Goal: Task Accomplishment & Management: Use online tool/utility

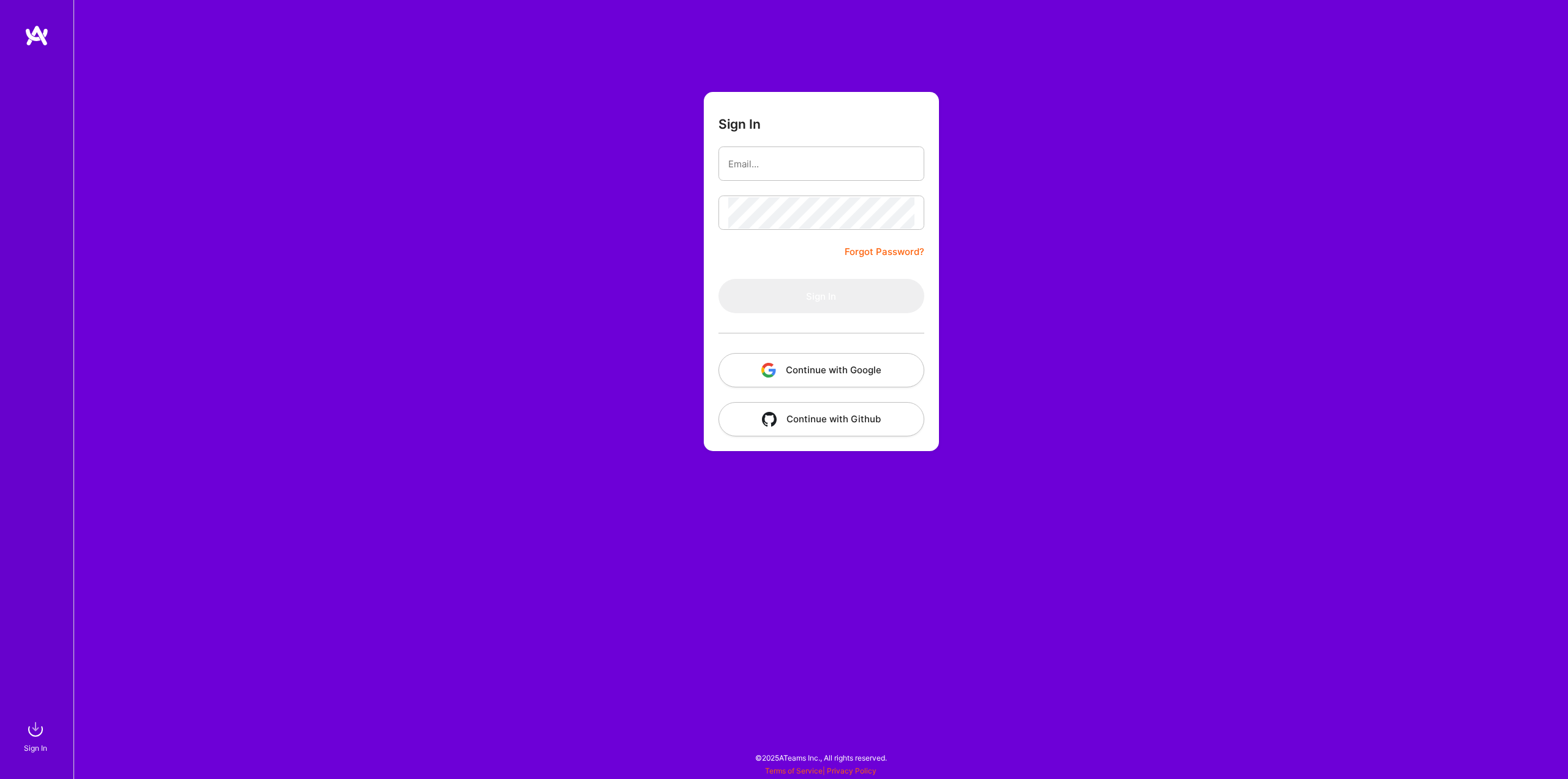
click at [781, 362] on button "Continue with Google" at bounding box center [821, 370] width 206 height 35
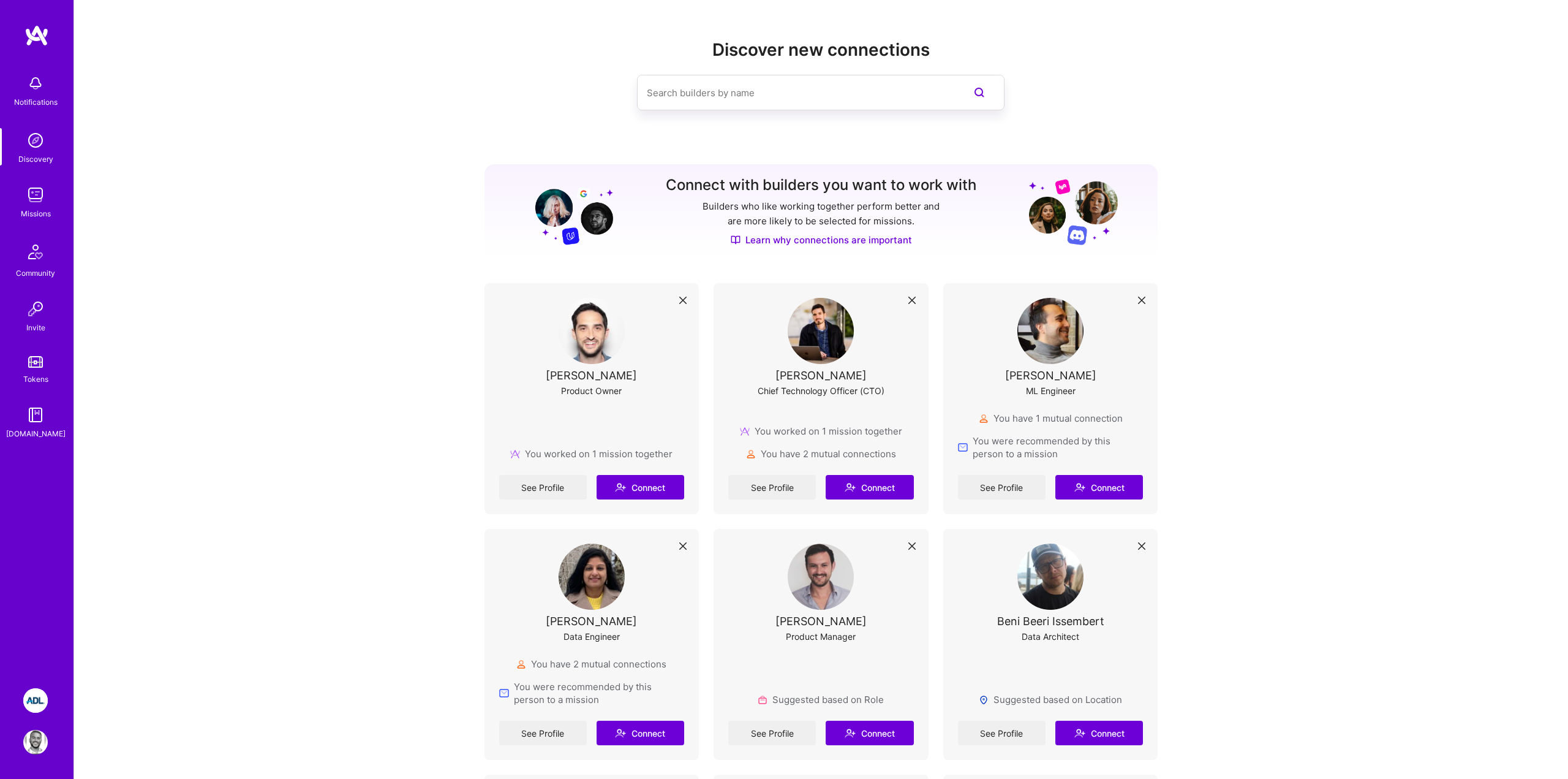
click at [805, 367] on div "Elon Salfati Chief Technology Officer (CTO)" at bounding box center [820, 355] width 185 height 114
click at [764, 481] on link "See Profile" at bounding box center [771, 487] width 87 height 25
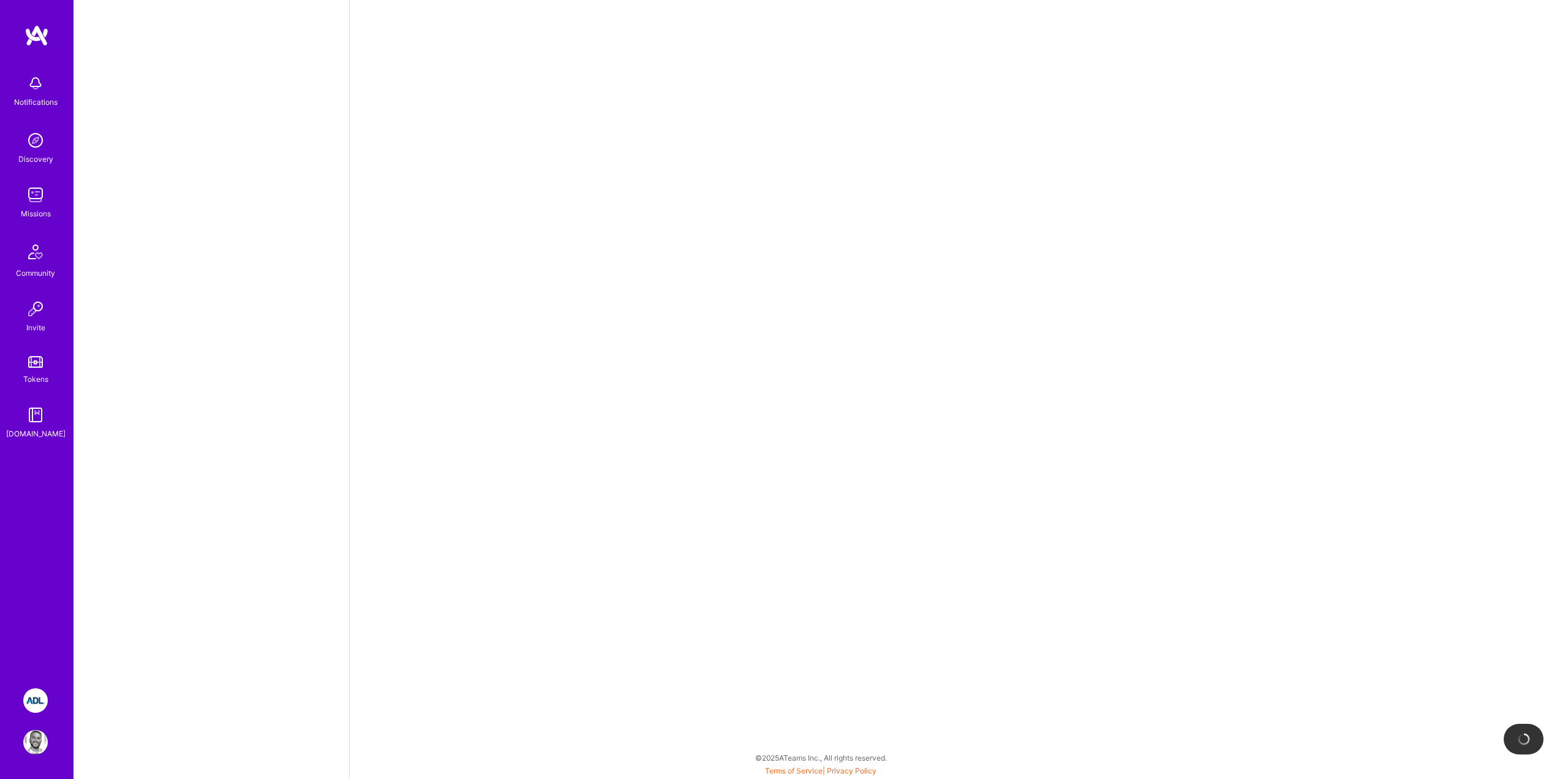
click at [46, 500] on div "Notifications Discovery Missions Community Invite Tokens A.Guide" at bounding box center [36, 347] width 74 height 646
click at [34, 695] on img at bounding box center [35, 700] width 25 height 25
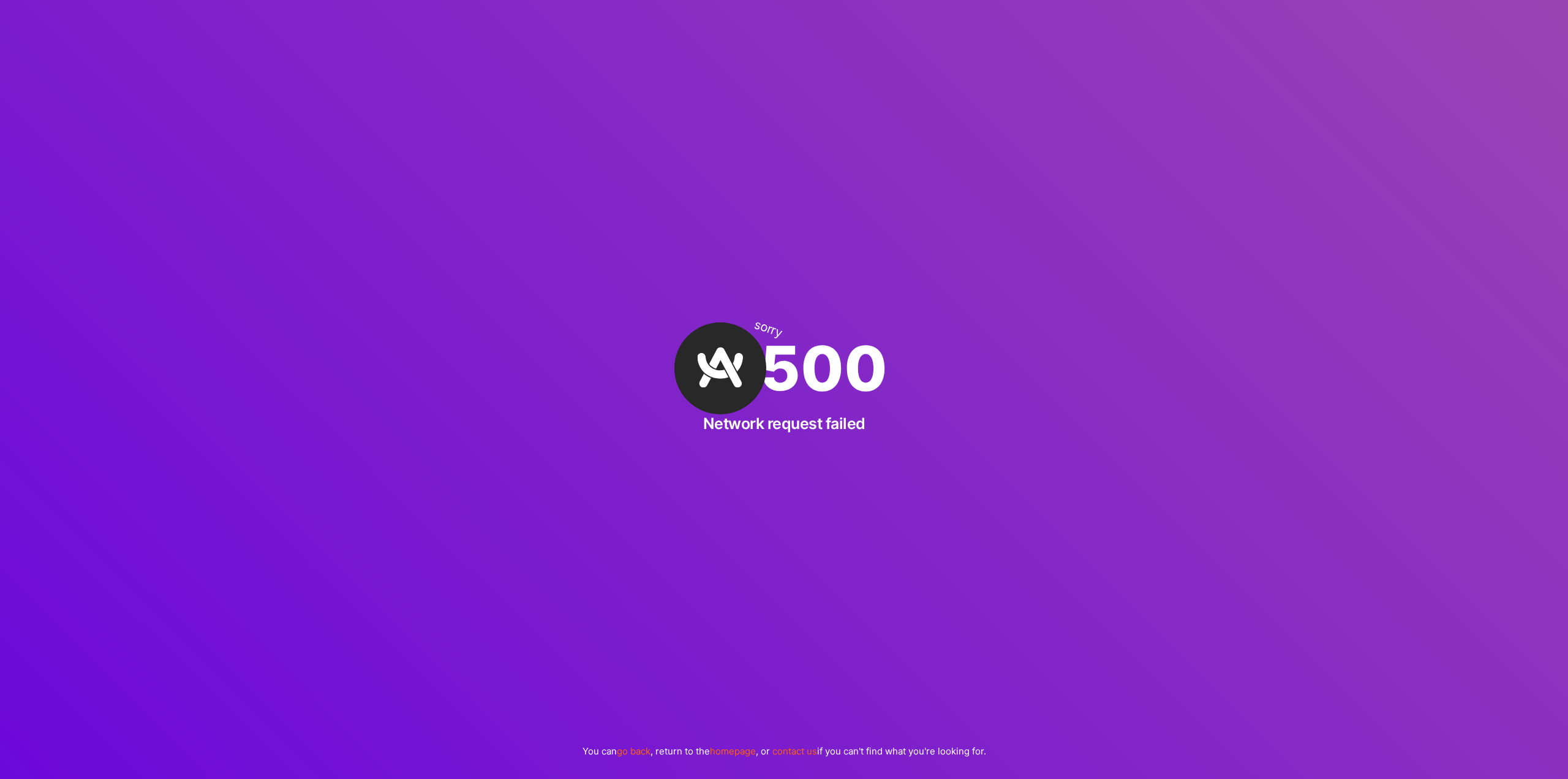
click at [723, 354] on img at bounding box center [721, 368] width 92 height 92
click at [514, 72] on div "sorry 500 Network request failed You can go back , return to the homepage , or …" at bounding box center [784, 390] width 1568 height 779
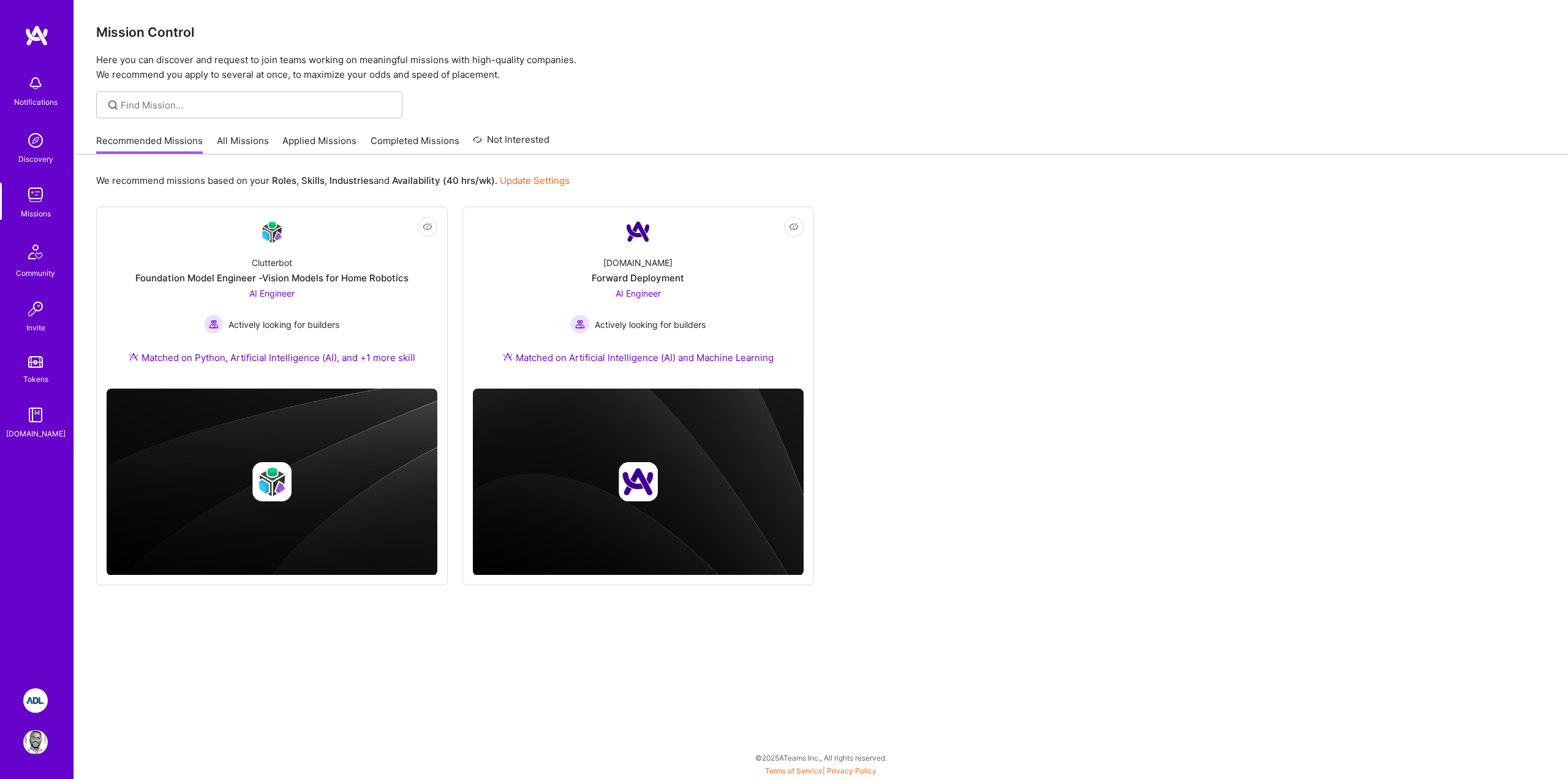
click at [351, 168] on div "We recommend missions based on your Roles , Skills , Industries and Availabilit…" at bounding box center [821, 466] width 1494 height 623
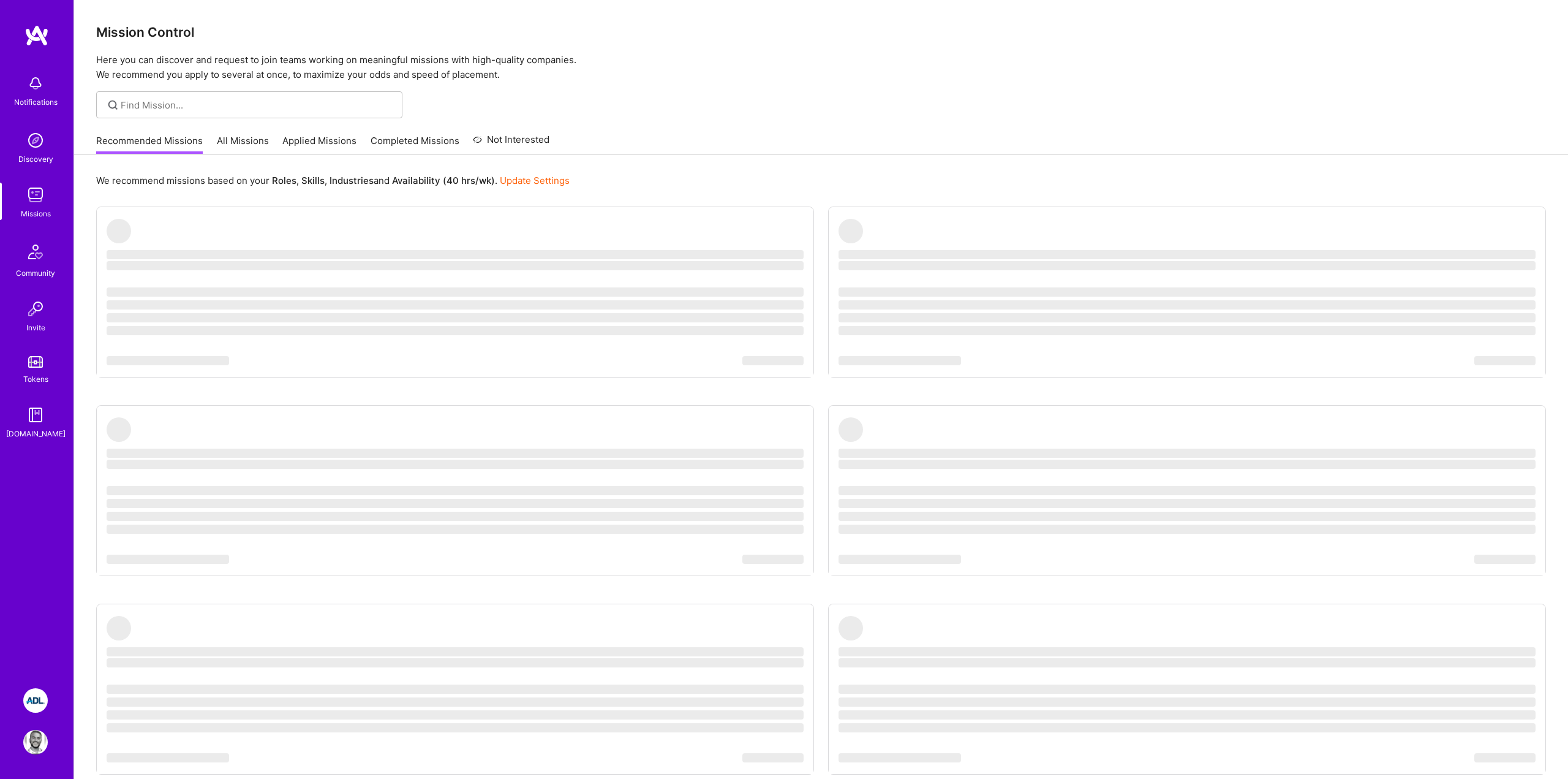
click at [31, 639] on div "Notifications Discovery Missions Community Invite Tokens [DOMAIN_NAME]" at bounding box center [36, 347] width 74 height 646
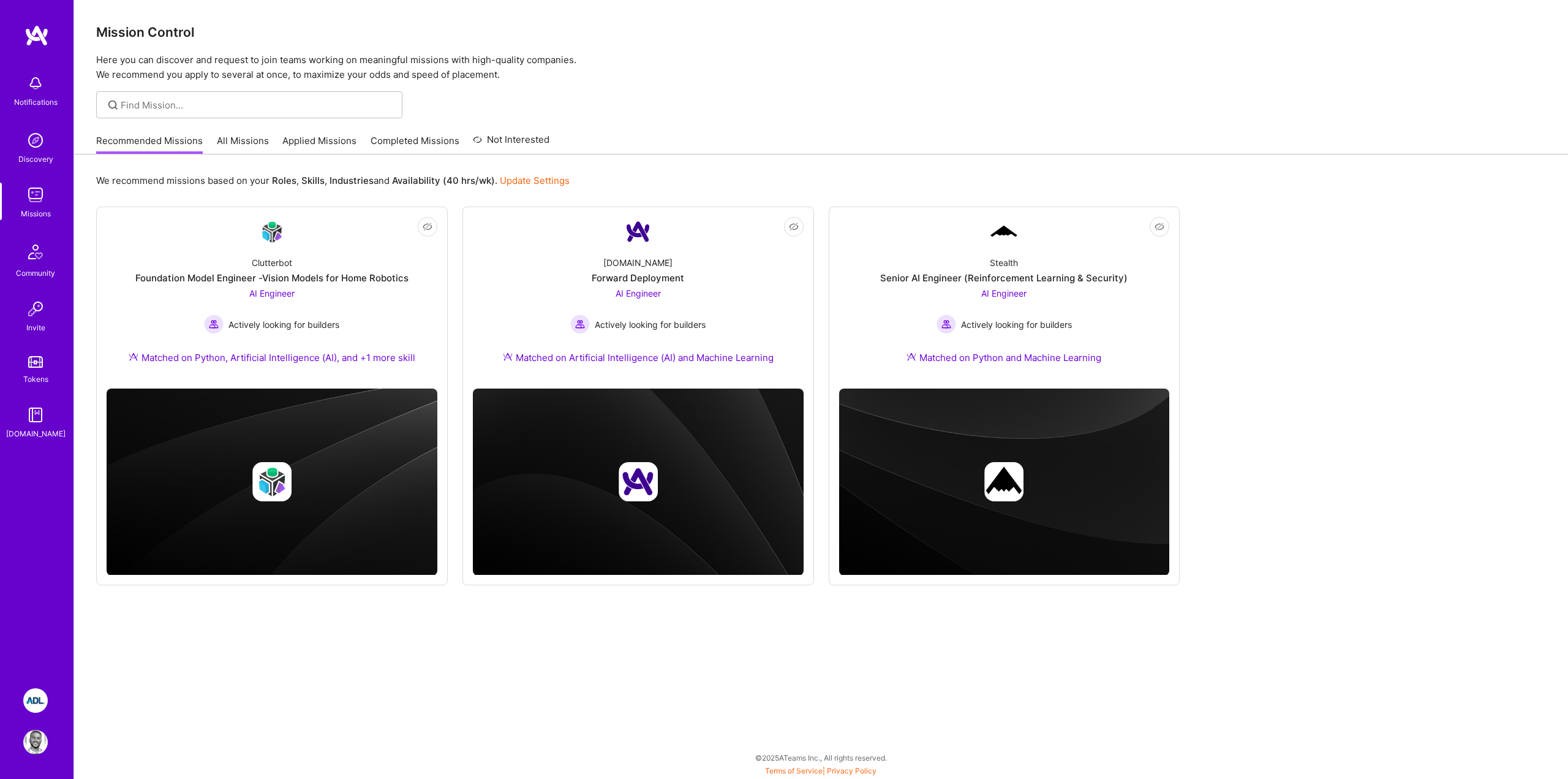
click at [36, 692] on img at bounding box center [35, 700] width 25 height 25
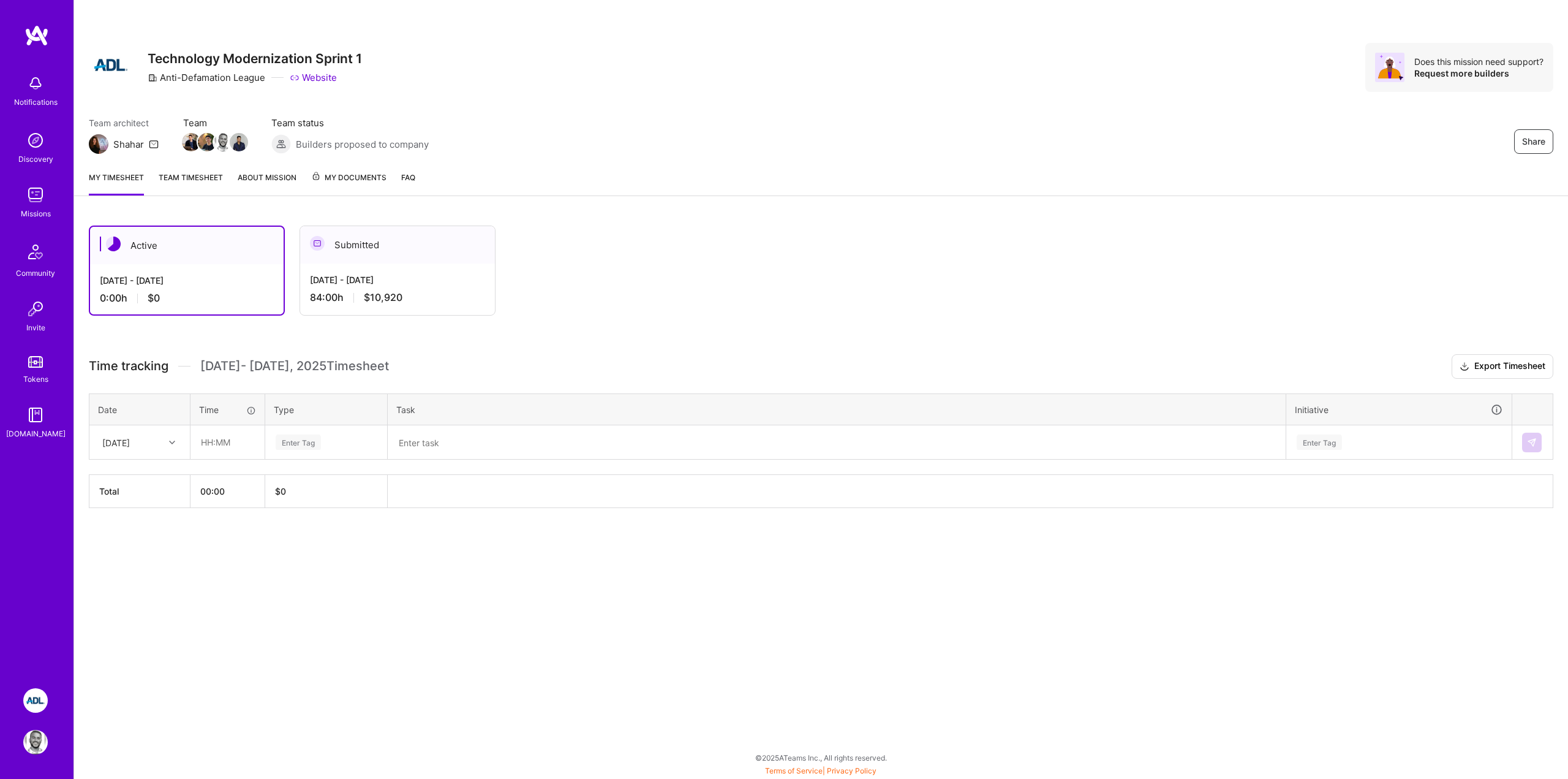
click at [338, 287] on div "Sep 1 - Sep 15, 2025 84:00 h $10,920" at bounding box center [398, 288] width 195 height 50
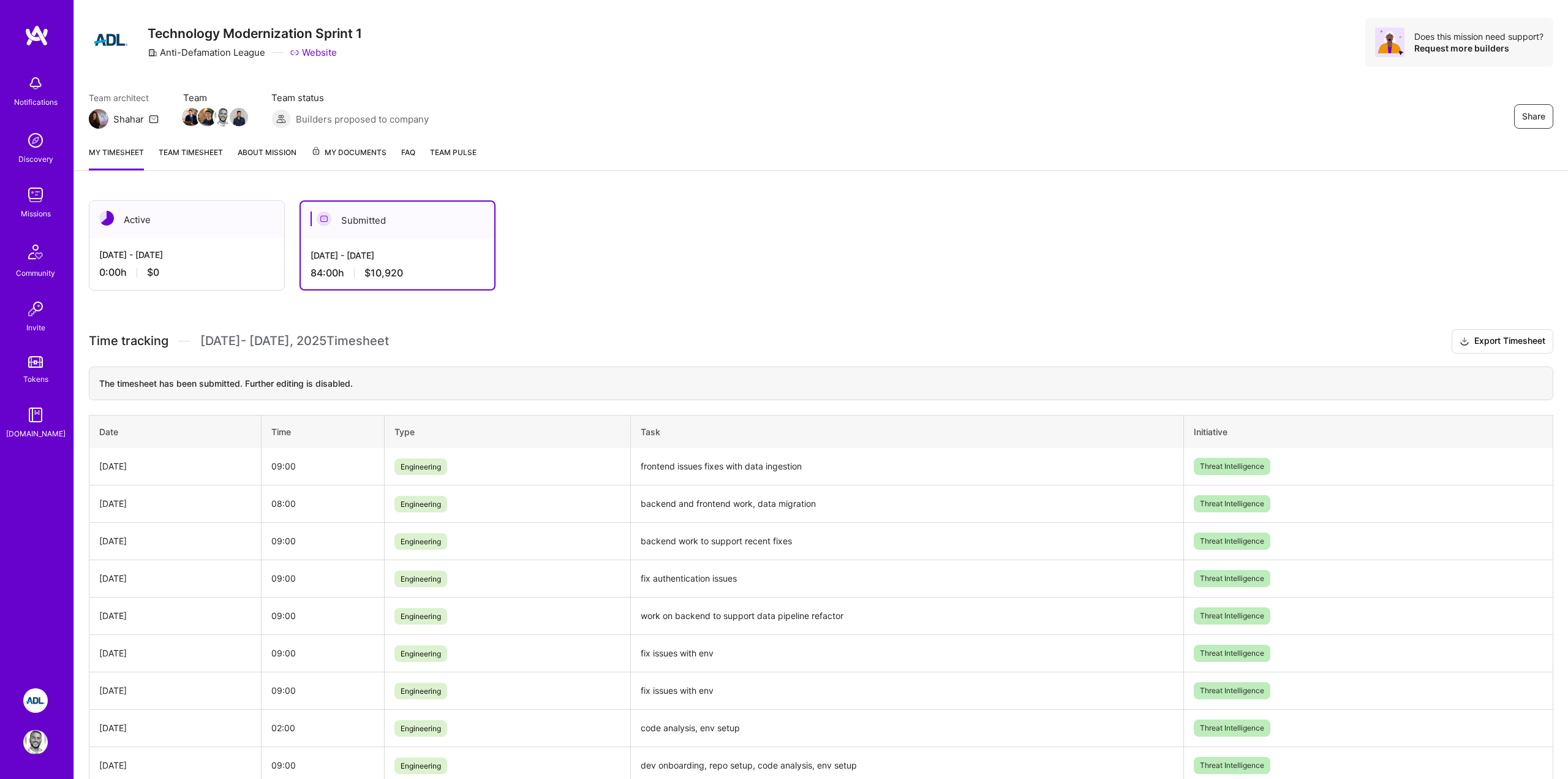
scroll to position [26, 0]
click at [221, 253] on div "[DATE] - [DATE]" at bounding box center [186, 253] width 175 height 13
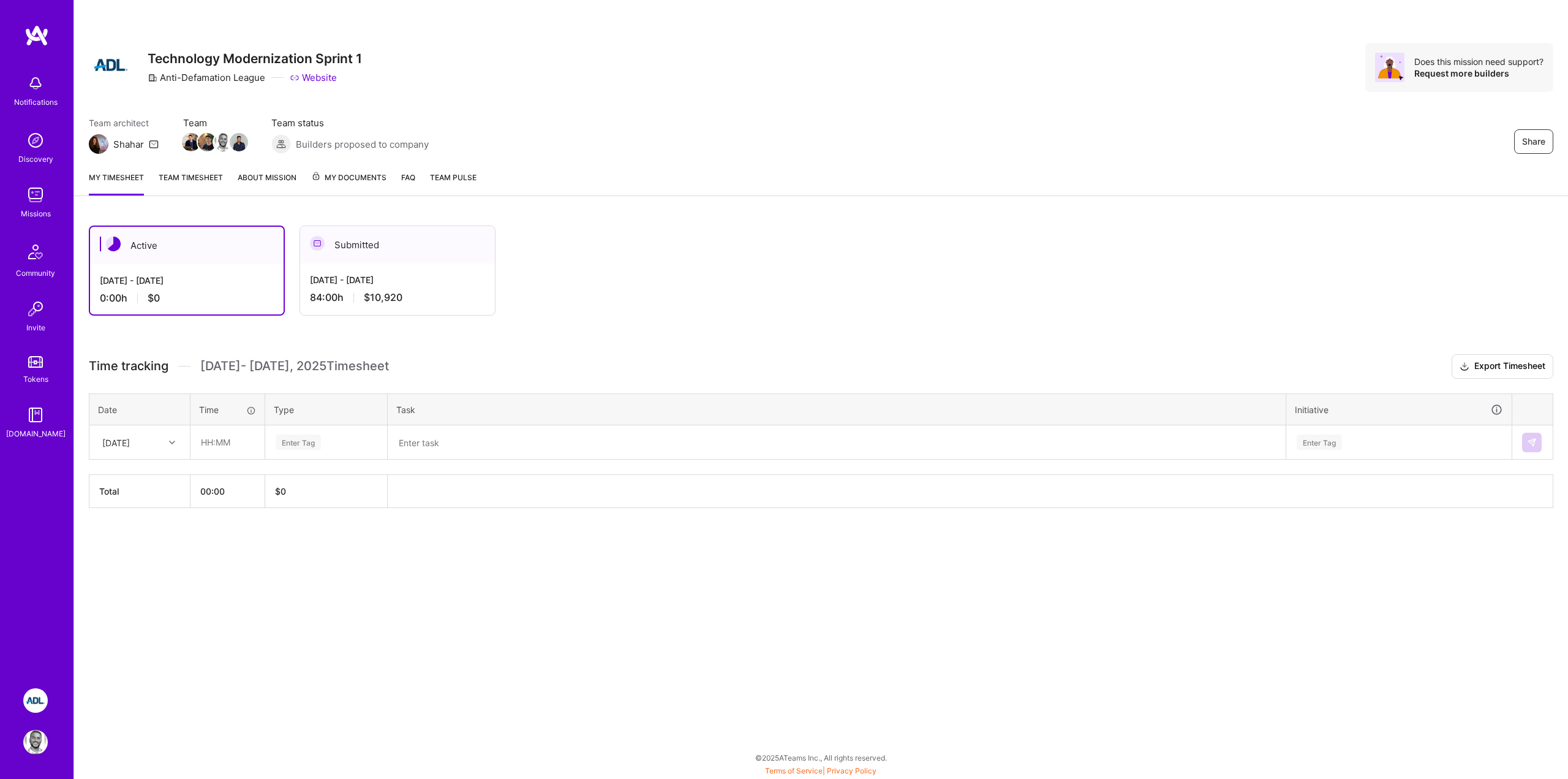
scroll to position [0, 0]
click at [321, 279] on div "[DATE] - [DATE]" at bounding box center [397, 279] width 175 height 13
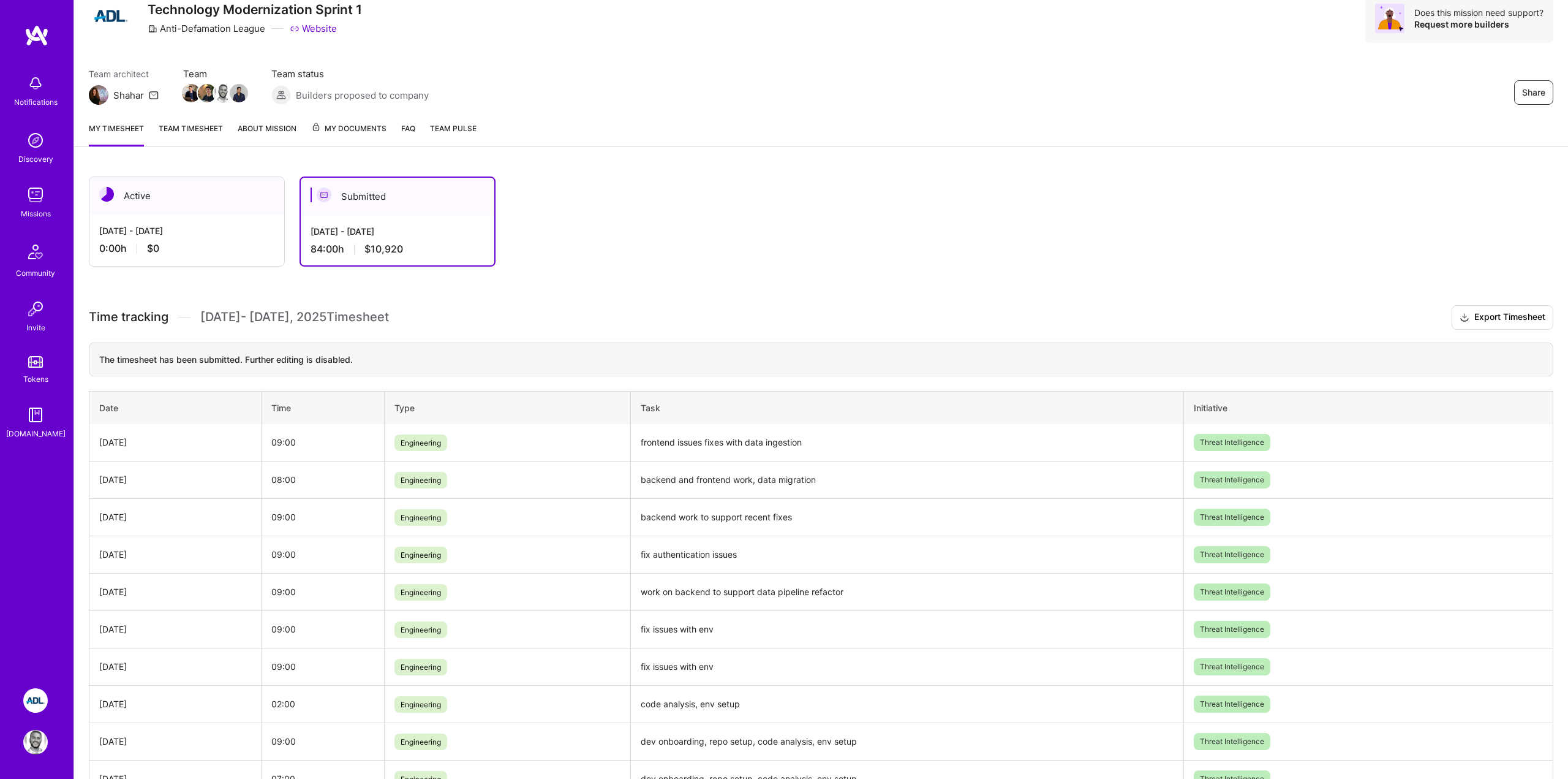
scroll to position [50, 0]
click at [198, 228] on div "[DATE] - [DATE]" at bounding box center [186, 229] width 175 height 13
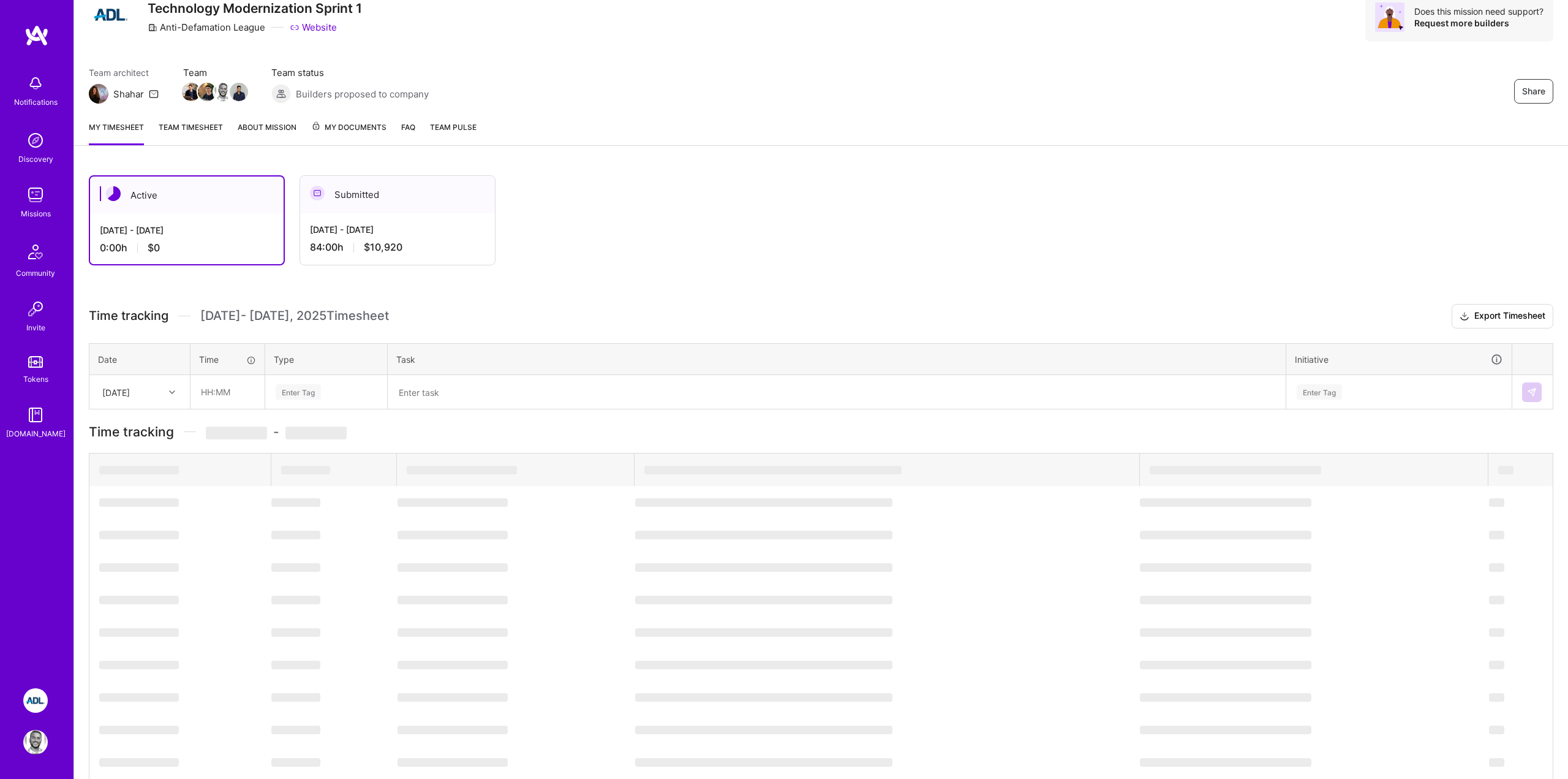
scroll to position [0, 0]
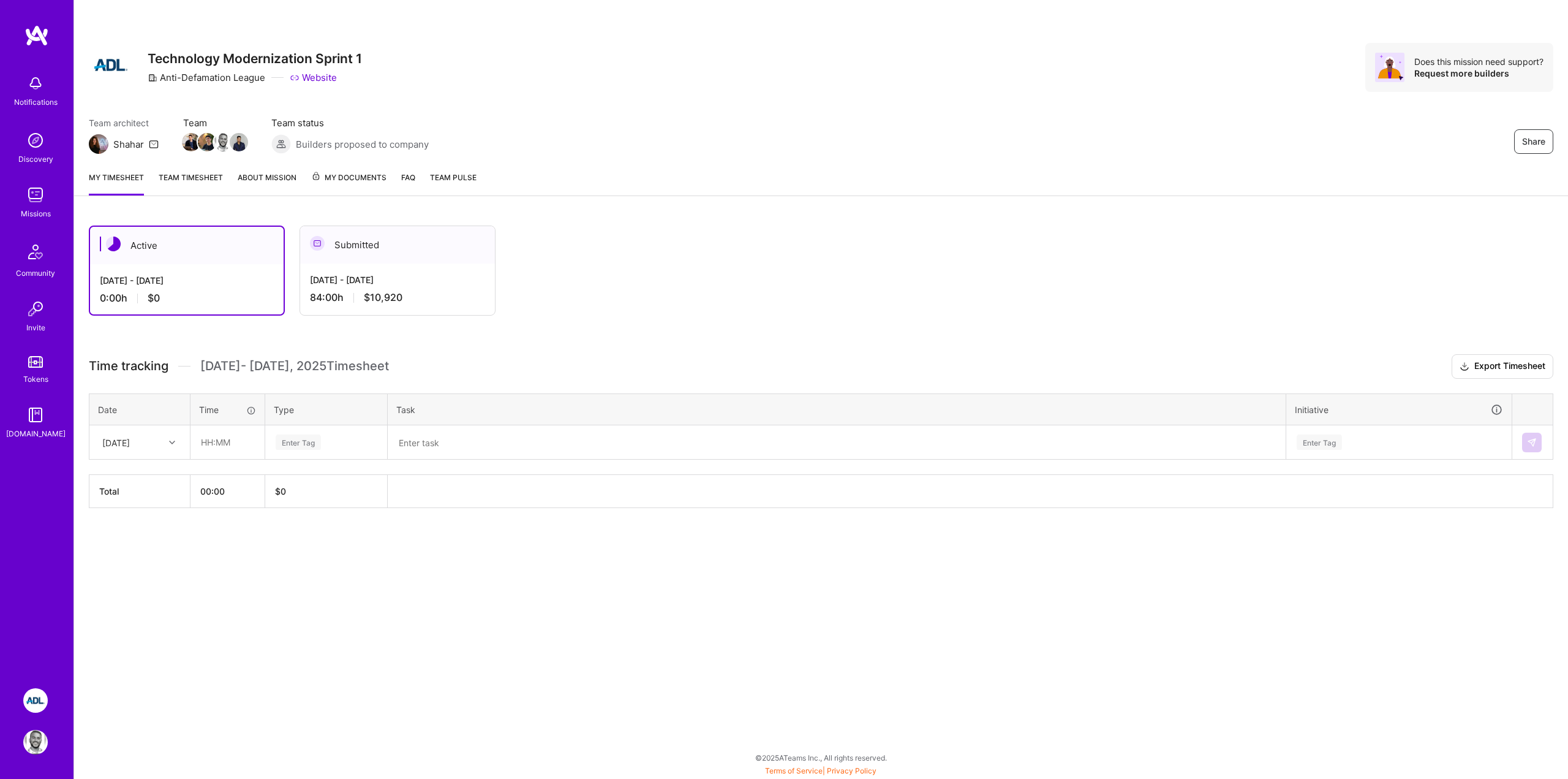
click at [524, 281] on div "Active Sep 16 - Sep 30, 2025 0:00 h $0 Submitted Sep 1 - Sep 15, 2025 84:00 h $…" at bounding box center [755, 270] width 1333 height 90
click at [742, 169] on div "My timesheet Team timesheet About Mission My Documents FAQ Team Pulse" at bounding box center [821, 178] width 1494 height 35
click at [210, 178] on link "Team timesheet" at bounding box center [190, 183] width 64 height 25
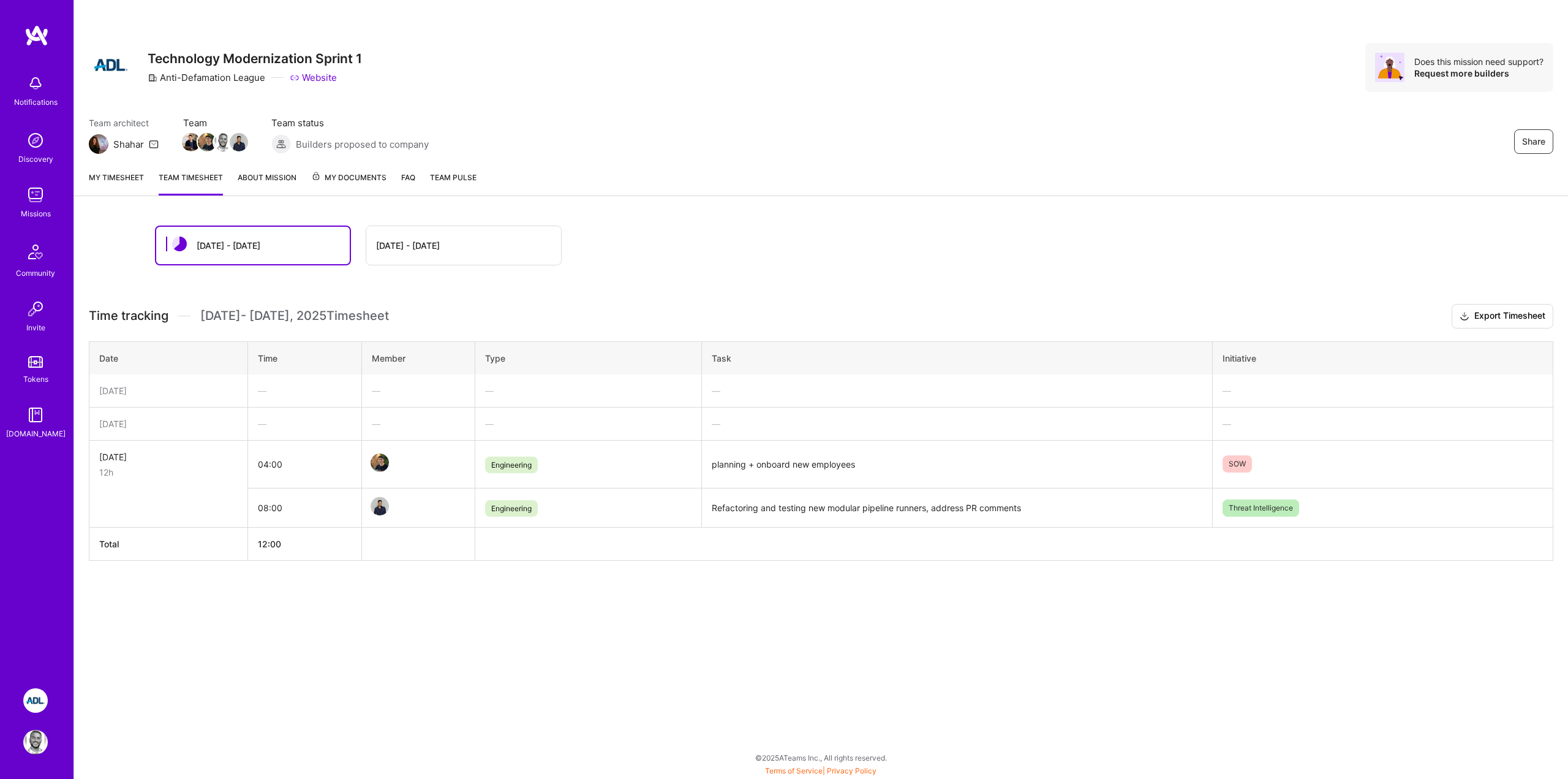
click at [312, 608] on div "Sep 16 - Sep 30 Sep 1 - Sep 15 Time tracking Sep 16 - Sep 30 , 2025 Timesheet E…" at bounding box center [821, 416] width 1494 height 410
click at [462, 307] on h3 "Time tracking Sep 16 - Sep 30 , 2025 Timesheet Export Timesheet" at bounding box center [821, 316] width 1465 height 25
click at [378, 655] on div "Share Technology Modernization Sprint 1 Anti-Defamation League Website Does thi…" at bounding box center [820, 390] width 1494 height 779
click at [983, 230] on div "Sep 16 - Sep 30 Sep 1 - Sep 15" at bounding box center [821, 245] width 1333 height 40
click at [112, 265] on div "Sep 16 - Sep 30 Sep 1 - Sep 15 Time tracking Sep 16 - Sep 30 , 2025 Timesheet E…" at bounding box center [821, 416] width 1494 height 410
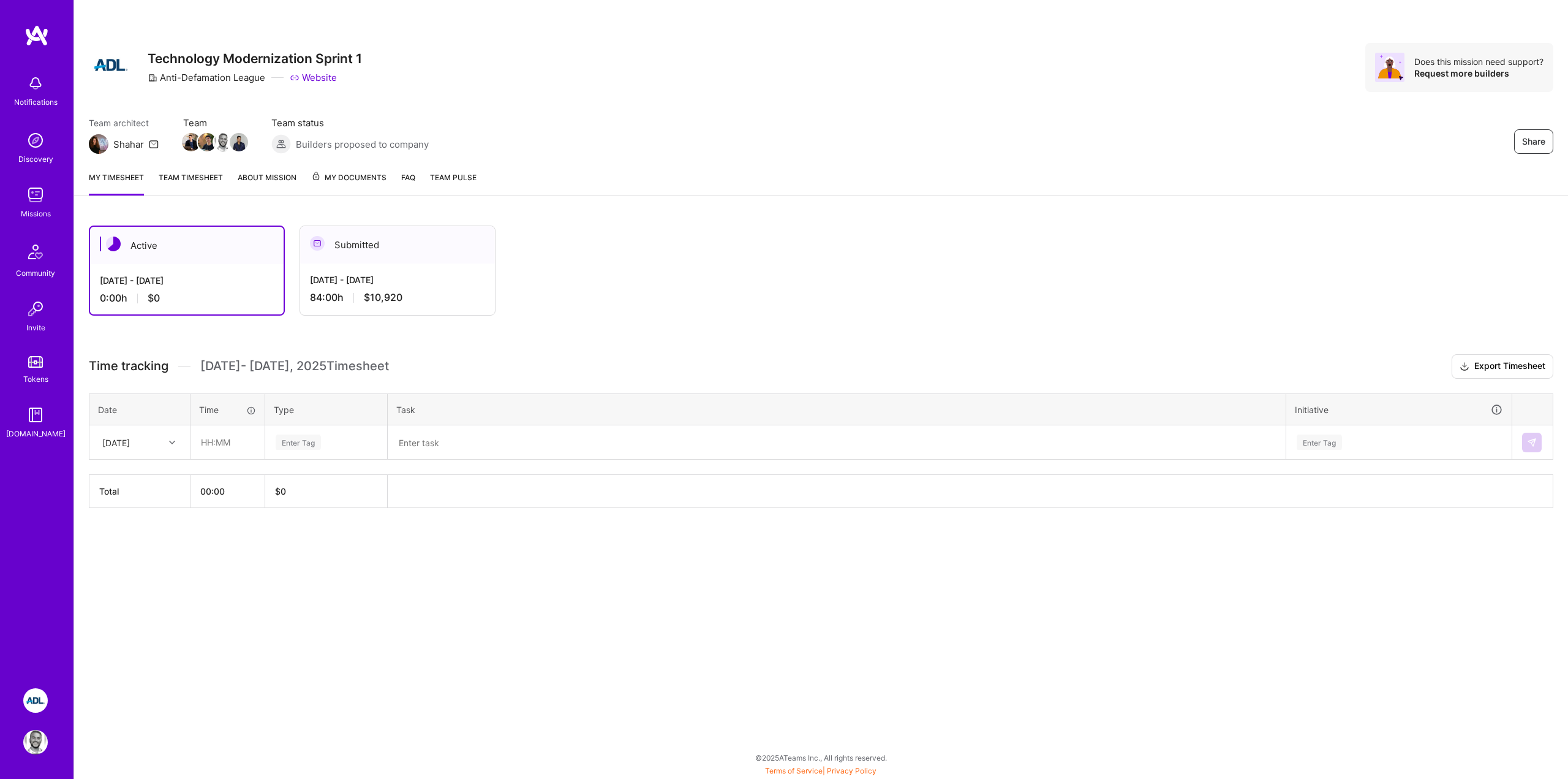
click at [212, 177] on link "Team timesheet" at bounding box center [190, 183] width 64 height 25
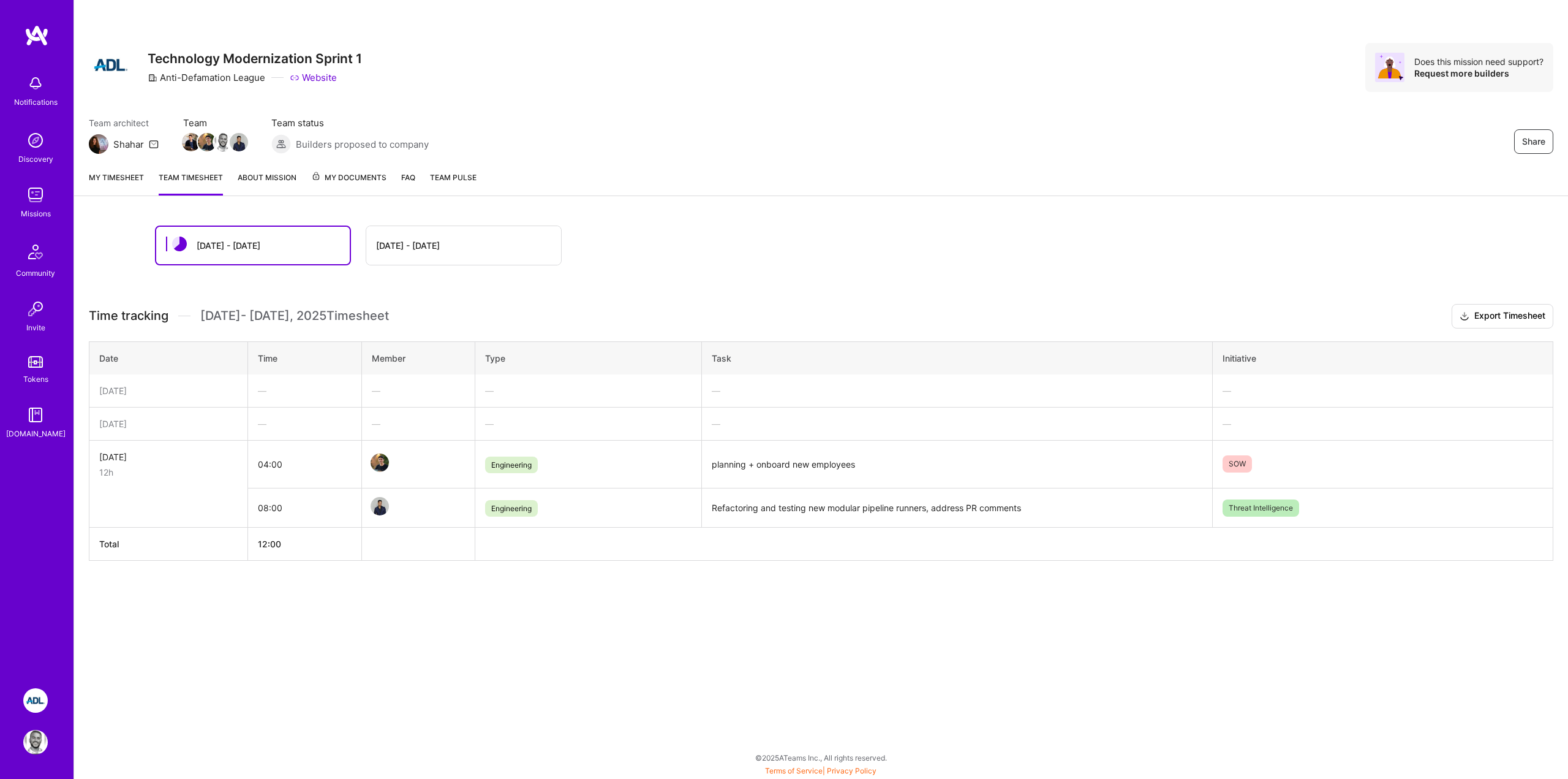
click at [428, 254] on div "[DATE] - [DATE]" at bounding box center [464, 246] width 195 height 39
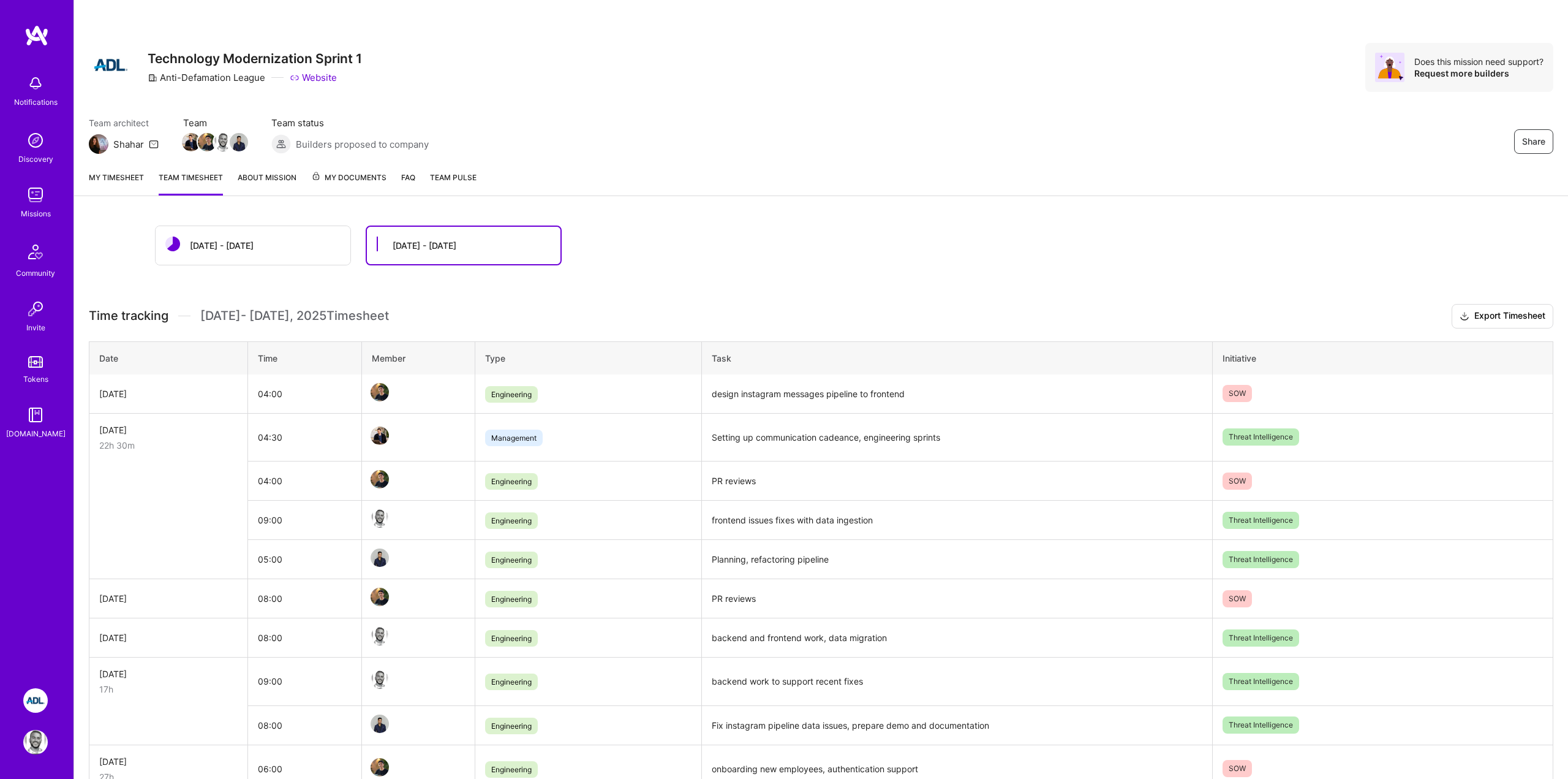
click at [253, 241] on div "[DATE] - [DATE]" at bounding box center [221, 245] width 63 height 13
